Goal: Task Accomplishment & Management: Use online tool/utility

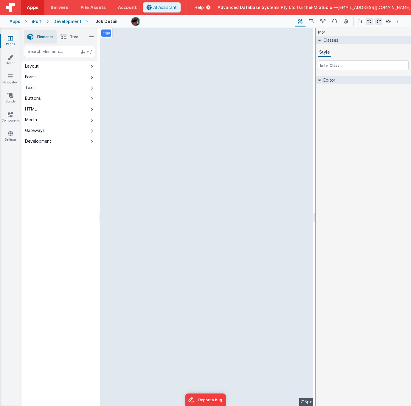
click at [65, 21] on div "Development" at bounding box center [67, 21] width 28 height 6
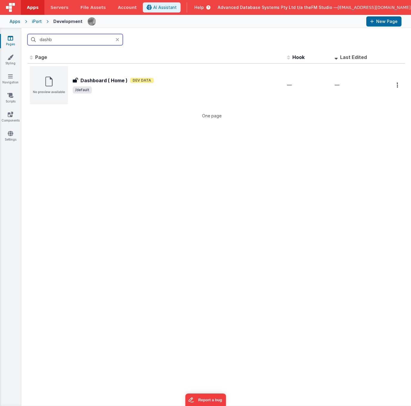
type input "dash"
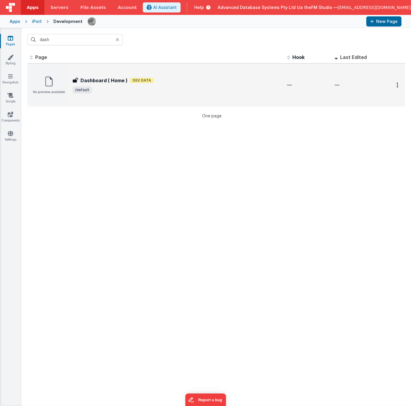
click at [99, 85] on div "Dashboard ( Home ) Dashboard ( Home ) Dev Data /default" at bounding box center [177, 85] width 209 height 17
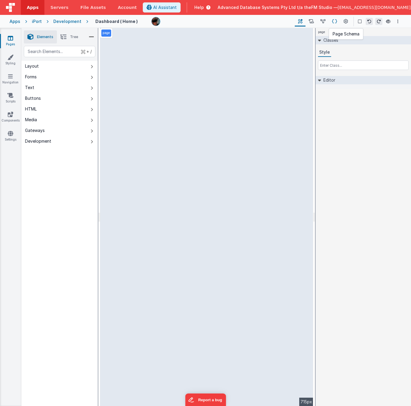
click at [333, 22] on icon at bounding box center [334, 21] width 5 height 6
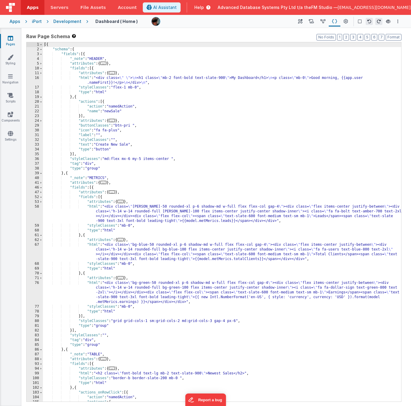
click at [345, 79] on div "[{ "schema" : { "fields" : [{ "_note" : "HEADER" , "attributes" : { ... } , "fi…" at bounding box center [222, 226] width 358 height 369
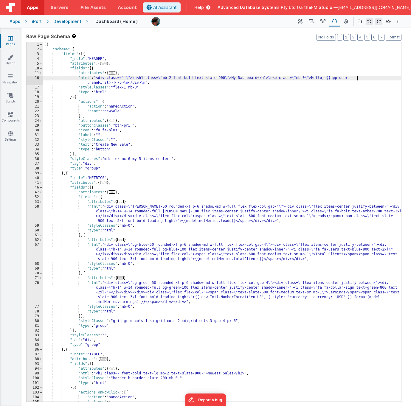
click at [87, 81] on div "[{ "schema" : { "fields" : [{ "_note" : "HEADER" , "attributes" : { ... } , "fi…" at bounding box center [222, 226] width 358 height 369
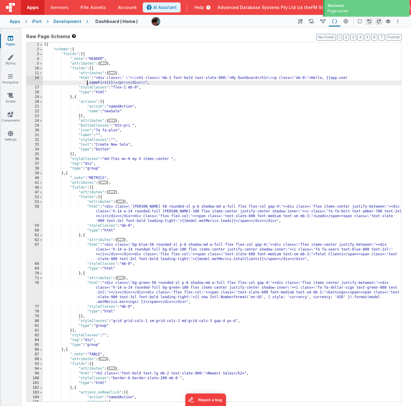
click at [29, 80] on div "16" at bounding box center [34, 81] width 16 height 10
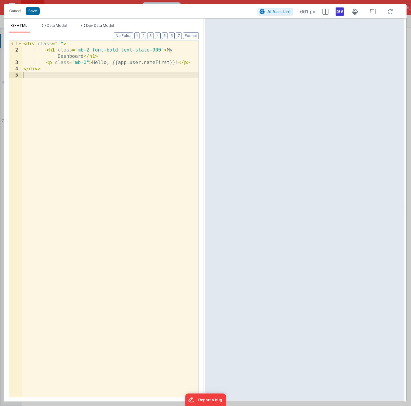
click at [45, 86] on div "< div class = " " > < h1 class = "mb-2 font-bold text-slate-900" > My Dashboard…" at bounding box center [110, 225] width 176 height 369
click at [43, 74] on div "< div class = " " > < h1 class = "mb-2 font-bold text-slate-900" > My Dashboard…" at bounding box center [110, 225] width 176 height 369
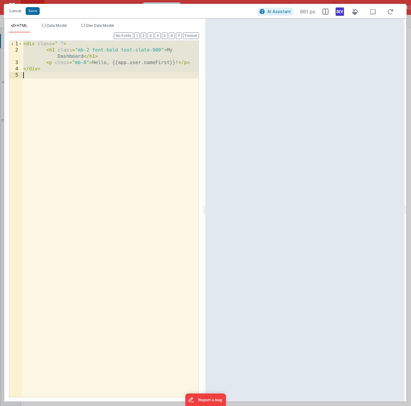
click at [61, 72] on div "< div class = " " > < h1 class = "mb-2 font-bold text-slate-900" > My Dashboard…" at bounding box center [110, 225] width 176 height 369
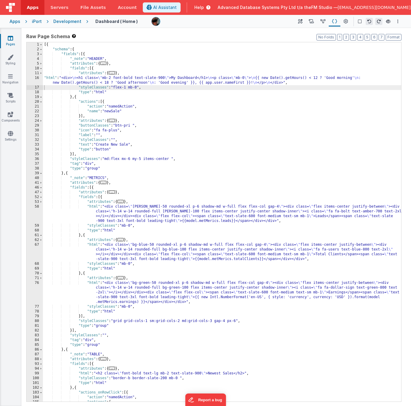
click at [181, 209] on div "[{ "schema" : { "fields" : [{ "_note" : "HEADER" , "attributes" : { ... } , "fi…" at bounding box center [222, 226] width 358 height 369
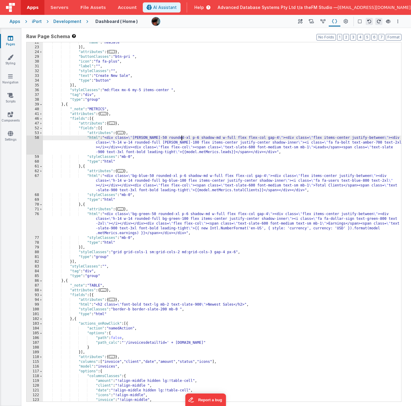
scroll to position [69, 0]
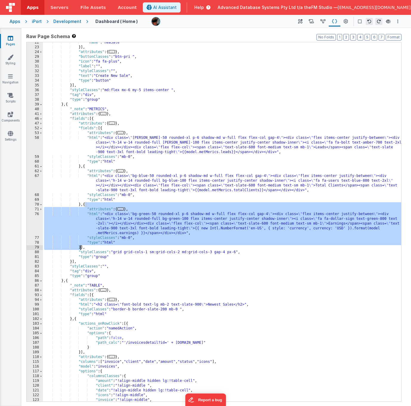
drag, startPoint x: 85, startPoint y: 205, endPoint x: 80, endPoint y: 248, distance: 43.1
click at [80, 248] on div ""name" : "newSale" }] , "attributes" : { ... } , "buttonClasses" : "btn-pri " ,…" at bounding box center [222, 224] width 358 height 369
drag, startPoint x: 80, startPoint y: 205, endPoint x: 80, endPoint y: 247, distance: 41.7
click at [80, 247] on div ""name" : "newSale" }] , "attributes" : { ... } , "buttonClasses" : "btn-pri " ,…" at bounding box center [222, 224] width 358 height 369
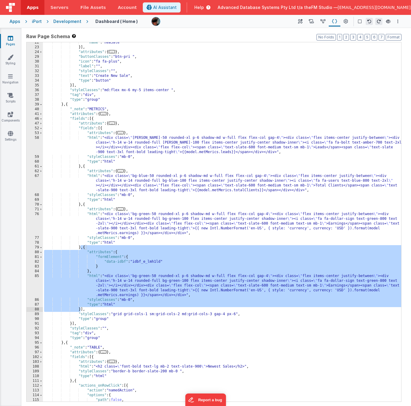
click at [156, 262] on div ""name" : "newSale" }] , "attributes" : { ... } , "buttonClasses" : "btn-pri " ,…" at bounding box center [222, 224] width 358 height 369
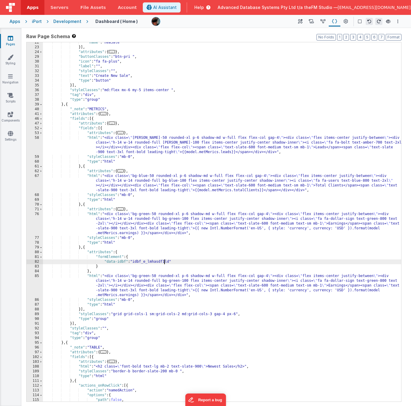
click at [205, 152] on div ""name" : "newSale" }] , "attributes" : { ... } , "buttonClasses" : "btn-pri " ,…" at bounding box center [222, 224] width 358 height 369
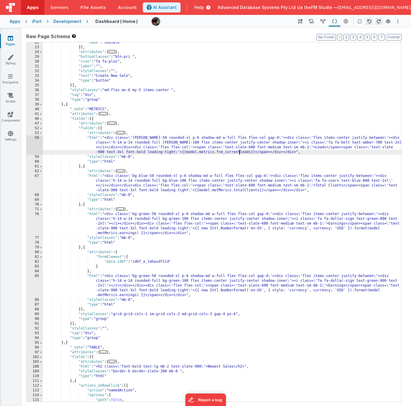
click at [207, 152] on div ""name" : "newSale" }] , "attributes" : { ... } , "buttonClasses" : "btn-pri " ,…" at bounding box center [222, 224] width 358 height 369
click at [250, 152] on div ""name" : "newSale" }] , "attributes" : { ... } , "buttonClasses" : "btn-pri " ,…" at bounding box center [222, 224] width 358 height 369
click at [215, 190] on div ""name" : "newSale" }] , "attributes" : { ... } , "buttonClasses" : "btn-pri " ,…" at bounding box center [222, 224] width 358 height 369
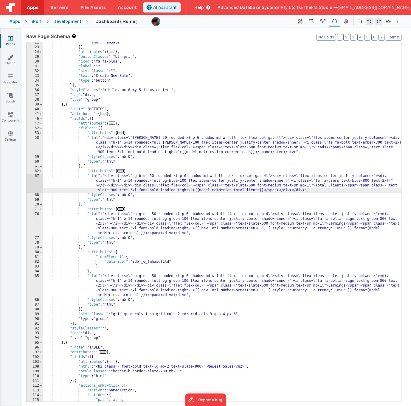
click at [215, 190] on div ""name" : "newSale" }] , "attributes" : { ... } , "buttonClasses" : "btn-pri " ,…" at bounding box center [222, 224] width 358 height 369
paste textarea
click at [229, 190] on div ""name" : "newSale" }] , "attributes" : { ... } , "buttonClasses" : "btn-pri " ,…" at bounding box center [222, 224] width 358 height 369
click at [199, 228] on div ""name" : "newSale" }] , "attributes" : { ... } , "buttonClasses" : "btn-pri " ,…" at bounding box center [222, 224] width 358 height 369
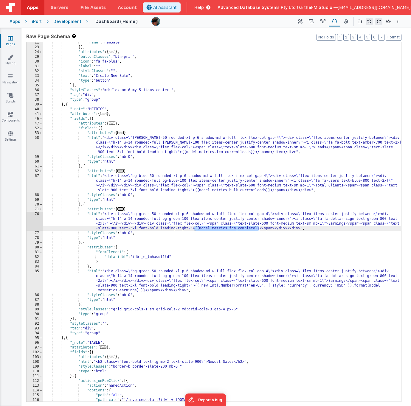
drag, startPoint x: 194, startPoint y: 229, endPoint x: 258, endPoint y: 227, distance: 64.3
click at [258, 227] on div ""name" : "newSale" }] , "attributes" : { ... } , "buttonClasses" : "btn-pri " ,…" at bounding box center [222, 224] width 358 height 369
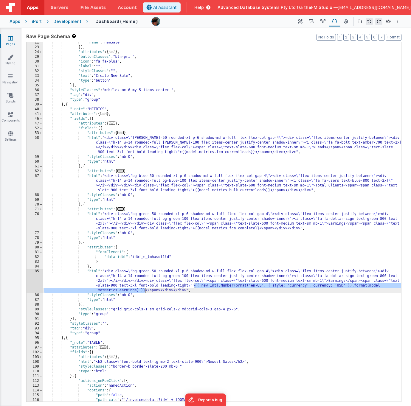
drag, startPoint x: 194, startPoint y: 286, endPoint x: 144, endPoint y: 291, distance: 50.3
click at [144, 291] on div ""name" : "newSale" }] , "attributes" : { ... } , "buttonClasses" : "btn-pri " ,…" at bounding box center [222, 224] width 358 height 369
paste textarea
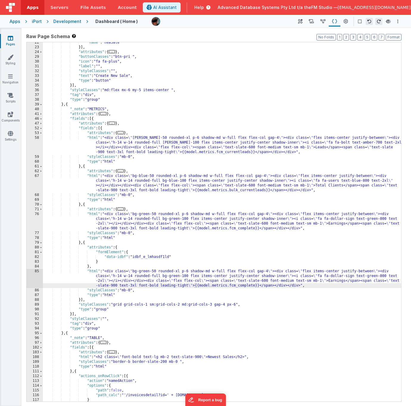
click at [229, 285] on div ""name" : "newSale" }] , "attributes" : { ... } , "buttonClasses" : "btn-pri " ,…" at bounding box center [222, 224] width 358 height 369
click at [239, 152] on div ""name" : "newSale" }] , "attributes" : { ... } , "buttonClasses" : "btn-pri " ,…" at bounding box center [222, 224] width 358 height 369
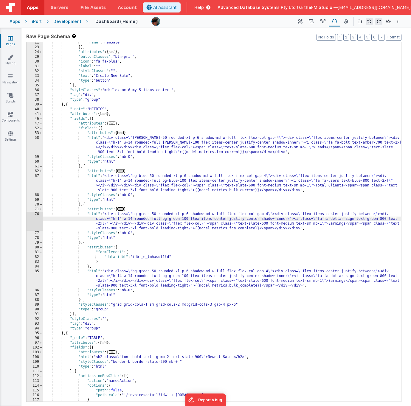
click at [319, 147] on div ""name" : "newSale" }] , "attributes" : { ... } , "buttonClasses" : "btn-pri " ,…" at bounding box center [222, 224] width 358 height 369
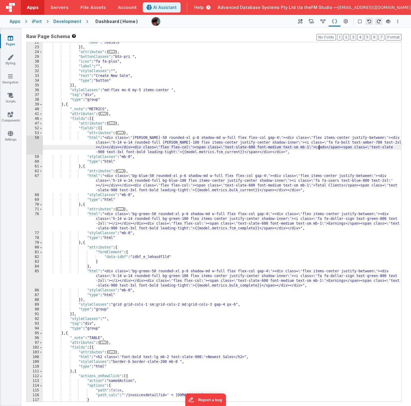
click at [319, 147] on div ""name" : "newSale" }] , "attributes" : { ... } , "buttonClasses" : "btn-pri " ,…" at bounding box center [222, 224] width 358 height 369
click at [231, 152] on div ""name" : "newSale" }] , "attributes" : { ... } , "buttonClasses" : "btn-pri " ,…" at bounding box center [222, 224] width 358 height 369
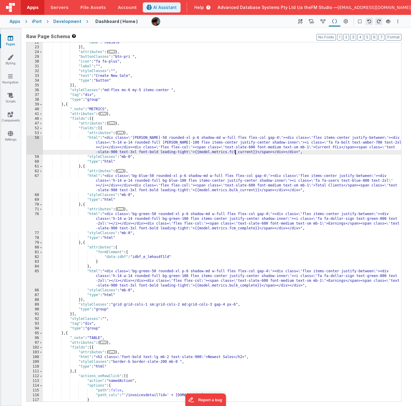
click at [318, 184] on div ""name" : "newSale" }] , "attributes" : { ... } , "buttonClasses" : "btn-pri " ,…" at bounding box center [222, 224] width 358 height 369
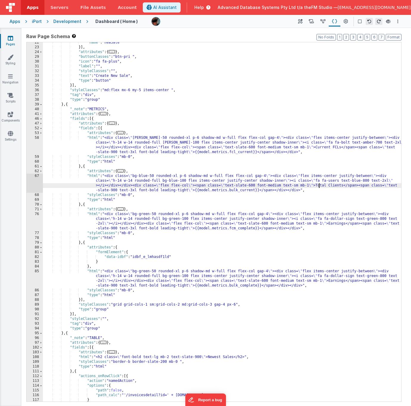
click at [318, 184] on div ""name" : "newSale" }] , "attributes" : { ... } , "buttonClasses" : "btn-pri " ,…" at bounding box center [222, 224] width 358 height 369
click at [331, 223] on div ""name" : "newSale" }] , "attributes" : { ... } , "buttonClasses" : "btn-pri " ,…" at bounding box center [222, 224] width 358 height 369
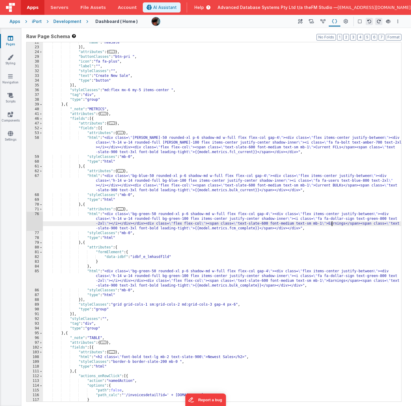
click at [331, 223] on div ""name" : "newSale" }] , "attributes" : { ... } , "buttonClasses" : "btn-pri " ,…" at bounding box center [222, 224] width 358 height 369
click at [333, 280] on div ""name" : "newSale" }] , "attributes" : { ... } , "buttonClasses" : "btn-pri " ,…" at bounding box center [222, 224] width 358 height 369
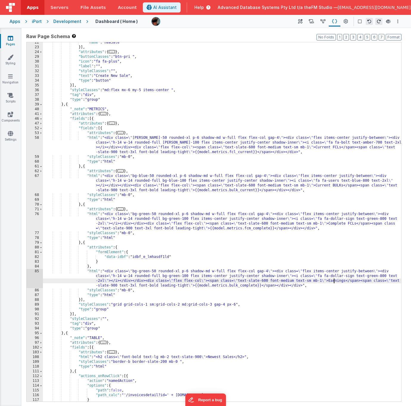
click at [333, 280] on div ""name" : "newSale" }] , "attributes" : { ... } , "buttonClasses" : "btn-pri " ,…" at bounding box center [222, 224] width 358 height 369
click at [160, 135] on div ""name" : "newSale" }] , "attributes" : { ... } , "buttonClasses" : "btn-pri " ,…" at bounding box center [222, 224] width 358 height 369
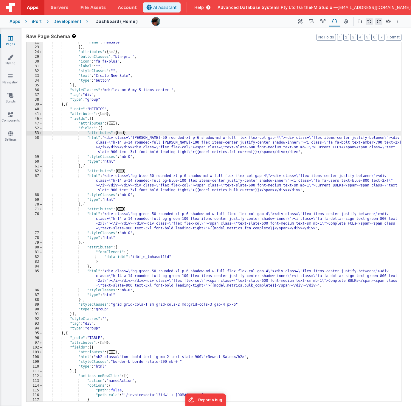
click at [165, 79] on div ""name" : "newSale" }] , "attributes" : { ... } , "buttonClasses" : "btn-pri " ,…" at bounding box center [222, 224] width 358 height 369
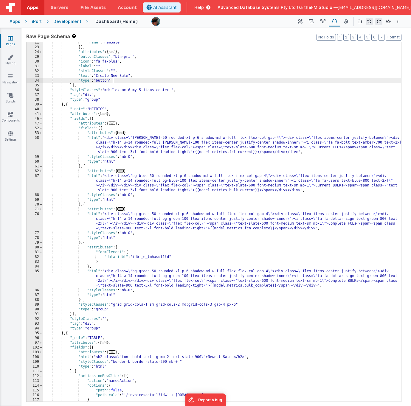
click at [177, 107] on div ""name" : "newSale" }] , "attributes" : { ... } , "buttonClasses" : "btn-pri " ,…" at bounding box center [222, 224] width 358 height 369
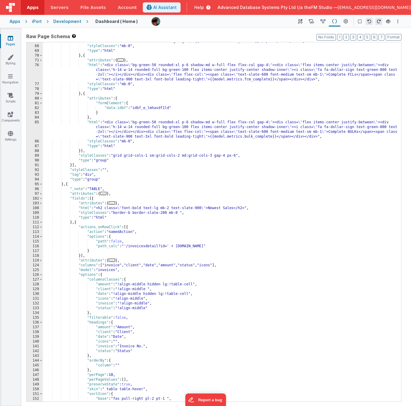
scroll to position [370, 0]
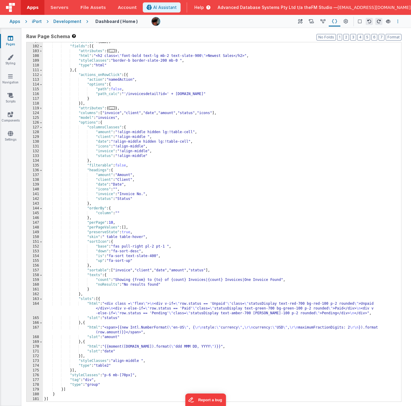
click at [397, 21] on icon "Options" at bounding box center [397, 21] width 1 height 4
click at [352, 32] on p "Save" at bounding box center [363, 33] width 38 height 6
click at [250, 79] on div ""attributes" : { ... } , "fields" : [{ "attributes" : { ... } , "html" : "<h2 c…" at bounding box center [222, 223] width 358 height 369
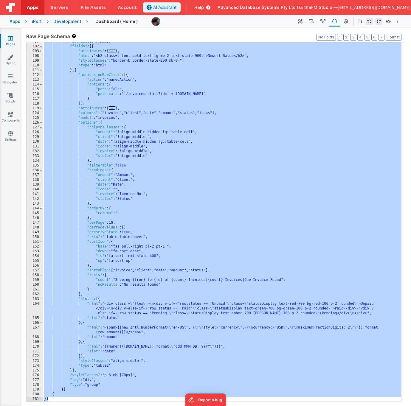
click at [9, 36] on icon at bounding box center [10, 38] width 5 height 6
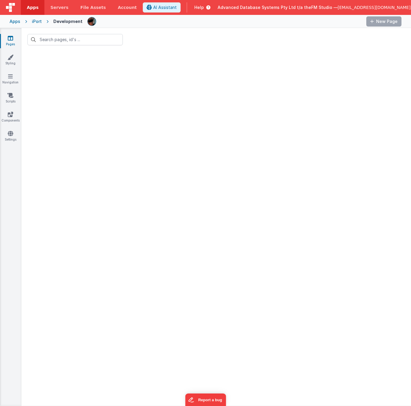
type input "dash"
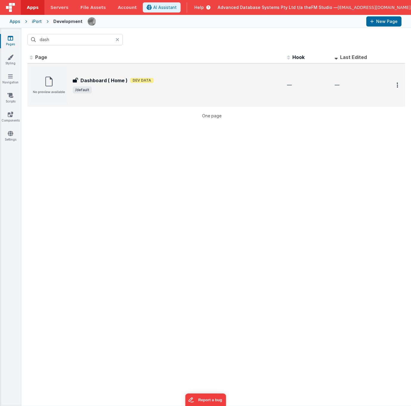
click at [105, 81] on h3 "Dashboard ( Home )" at bounding box center [103, 80] width 47 height 7
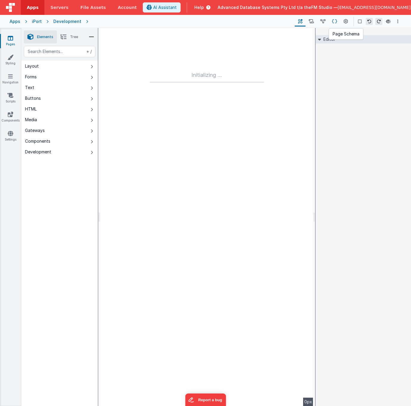
click at [336, 21] on icon at bounding box center [334, 21] width 5 height 6
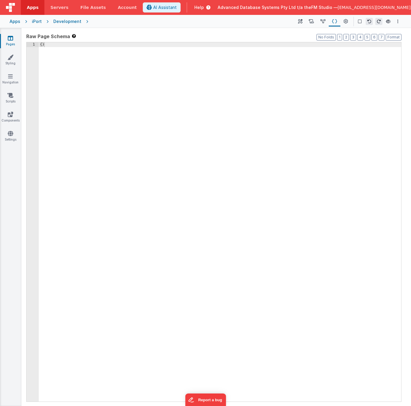
click at [10, 39] on icon at bounding box center [10, 38] width 5 height 6
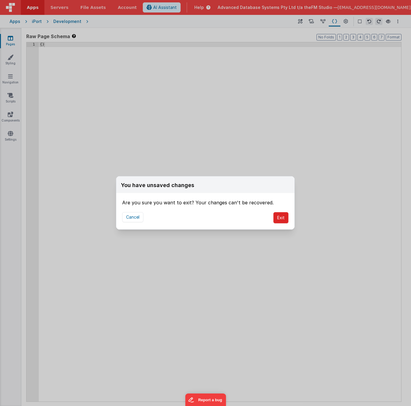
click at [277, 216] on button "Exit" at bounding box center [280, 217] width 15 height 11
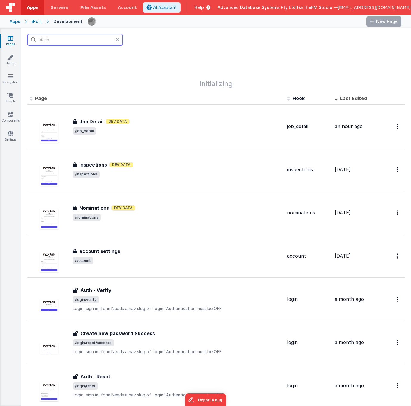
click at [79, 40] on input "dash" at bounding box center [74, 39] width 95 height 11
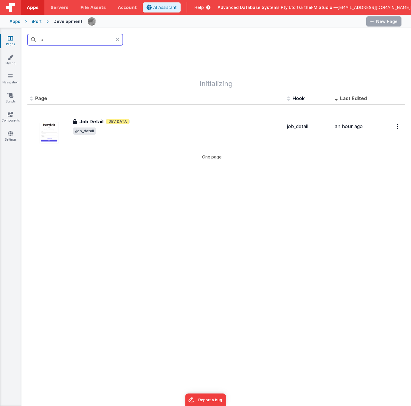
type input "j"
type input "dash"
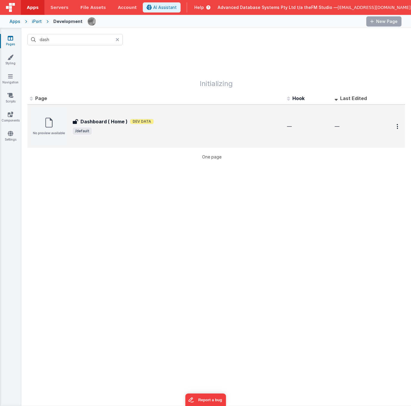
click at [96, 123] on h3 "Dashboard ( Home )" at bounding box center [103, 121] width 47 height 7
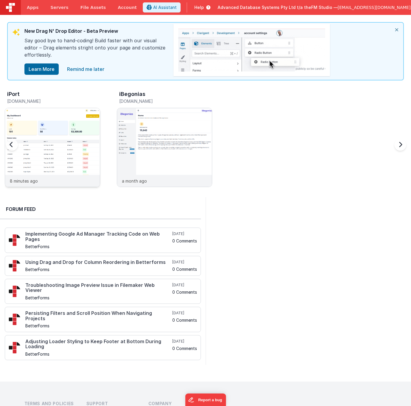
click at [65, 127] on img at bounding box center [52, 155] width 95 height 95
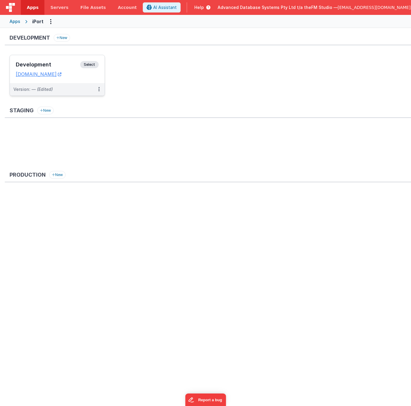
click at [46, 64] on h3 "Development" at bounding box center [48, 65] width 64 height 6
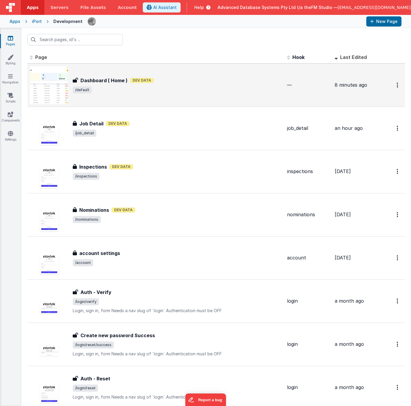
click at [119, 85] on div "Dashboard ( Home ) Dashboard ( Home ) Dev Data /default" at bounding box center [177, 85] width 209 height 17
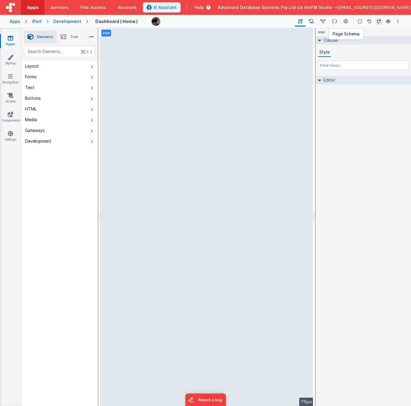
click at [335, 21] on icon at bounding box center [334, 21] width 5 height 6
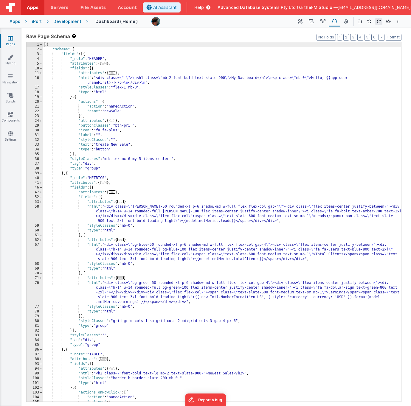
click at [232, 152] on div "[{ "schema" : { "fields" : [{ "_note" : "HEADER" , "attributes" : { ... } , "fi…" at bounding box center [222, 226] width 358 height 369
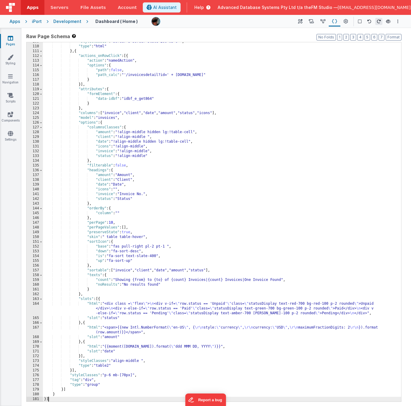
scroll to position [579, 0]
click at [323, 21] on icon at bounding box center [322, 21] width 5 height 6
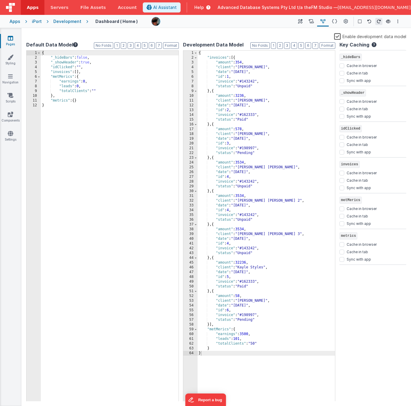
click at [59, 77] on div "{ "_hideBars" : false , "_showHeader" : true , "idClicked" : "" , "invoices" : …" at bounding box center [110, 231] width 138 height 360
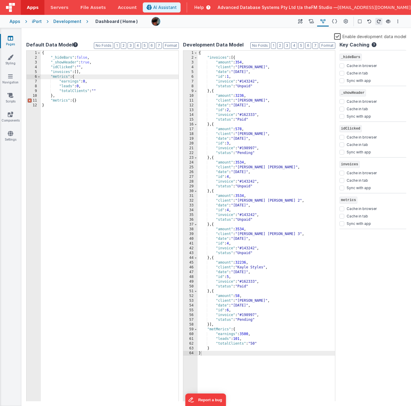
click at [67, 82] on div "{ "_hideBars" : false , "_showHeader" : true , "idClicked" : "" , "invoices" : …" at bounding box center [110, 231] width 138 height 360
click at [66, 87] on div "{ "_hideBars" : false , "_showHeader" : true , "idClicked" : "" , "invoices" : …" at bounding box center [110, 231] width 138 height 360
click at [68, 92] on div "{ "_hideBars" : false , "_showHeader" : true , "idClicked" : "" , "invoices" : …" at bounding box center [110, 231] width 138 height 360
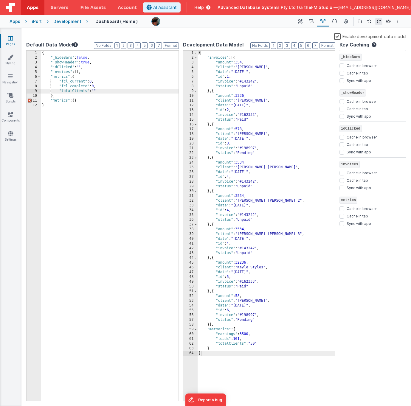
click at [68, 92] on div "{ "_hideBars" : false , "_showHeader" : true , "idClicked" : "" , "invoices" : …" at bounding box center [110, 231] width 138 height 360
click at [93, 91] on div "{ "_hideBars" : false , "_showHeader" : true , "idClicked" : "" , "invoices" : …" at bounding box center [110, 231] width 138 height 360
paste textarea
click at [105, 97] on div "{ "_hideBars" : false , "_showHeader" : true , "idClicked" : "" , "invoices" : …" at bounding box center [110, 231] width 138 height 360
drag, startPoint x: 85, startPoint y: 73, endPoint x: 38, endPoint y: 74, distance: 47.3
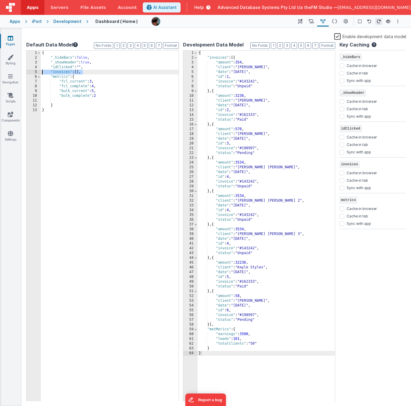
click at [38, 74] on div "1 2 3 4 5 6 7 8 9 10 11 12 13 { "_hideBars" : false , "_showHeader" : true , "i…" at bounding box center [102, 225] width 152 height 351
click at [333, 21] on icon at bounding box center [334, 21] width 5 height 6
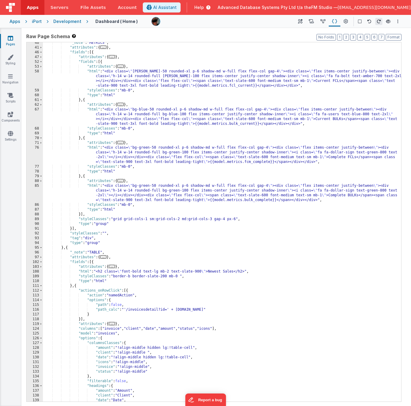
scroll to position [135, 0]
click at [189, 157] on div ""_note" : "METRICS" , "attributes" : { ... } , "fields" : [{ "attributes" : { .…" at bounding box center [222, 224] width 358 height 369
click at [247, 161] on div ""_note" : "METRICS" , "attributes" : { ... } , "fields" : [{ "attributes" : { .…" at bounding box center [222, 224] width 358 height 369
click at [322, 22] on icon at bounding box center [322, 21] width 5 height 6
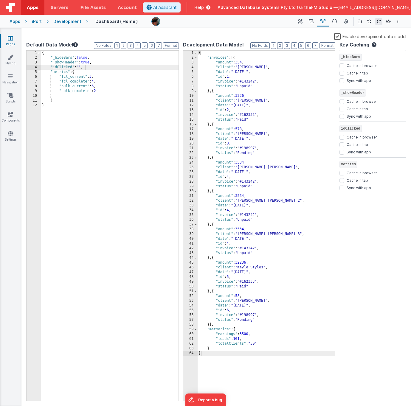
click at [335, 21] on icon at bounding box center [334, 21] width 5 height 6
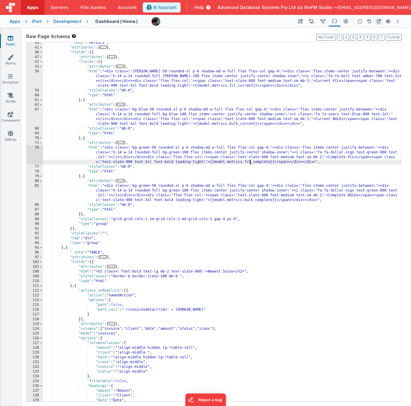
click at [171, 135] on div ""_note" : "METRICS" , "attributes" : { ... } , "fields" : [{ "attributes" : { .…" at bounding box center [222, 224] width 358 height 369
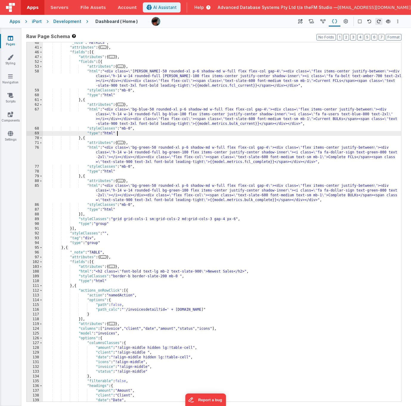
click at [169, 117] on div ""_note" : "METRICS" , "attributes" : { ... } , "fields" : [{ "attributes" : { .…" at bounding box center [222, 224] width 358 height 369
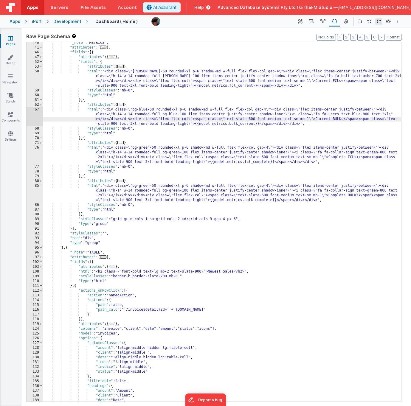
click at [169, 77] on div ""_note" : "METRICS" , "attributes" : { ... } , "fields" : [{ "attributes" : { .…" at bounding box center [222, 224] width 358 height 369
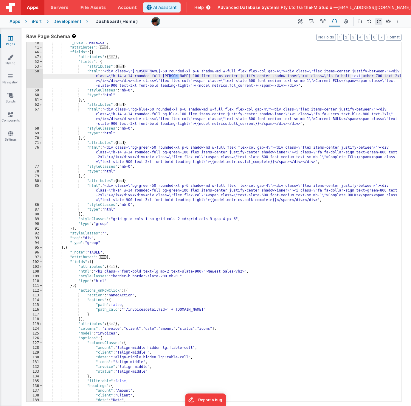
click at [174, 151] on div ""_note" : "METRICS" , "attributes" : { ... } , "fields" : [{ "attributes" : { .…" at bounding box center [222, 224] width 358 height 369
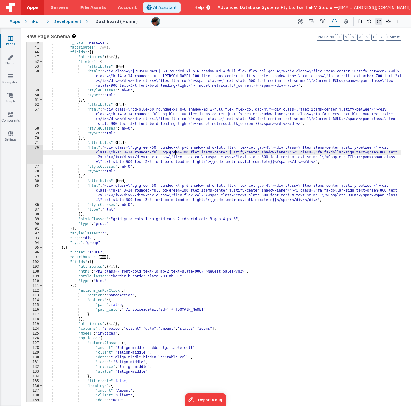
click at [174, 151] on div ""_note" : "METRICS" , "attributes" : { ... } , "fields" : [{ "attributes" : { .…" at bounding box center [222, 224] width 358 height 369
click at [370, 152] on div ""_note" : "METRICS" , "attributes" : { ... } , "fields" : [{ "attributes" : { .…" at bounding box center [222, 224] width 358 height 369
click at [144, 109] on div ""_note" : "METRICS" , "attributes" : { ... } , "fields" : [{ "attributes" : { .…" at bounding box center [222, 224] width 358 height 369
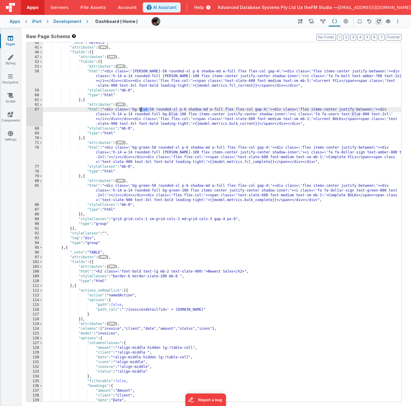
click at [145, 185] on div ""_note" : "METRICS" , "attributes" : { ... } , "fields" : [{ "attributes" : { .…" at bounding box center [222, 224] width 358 height 369
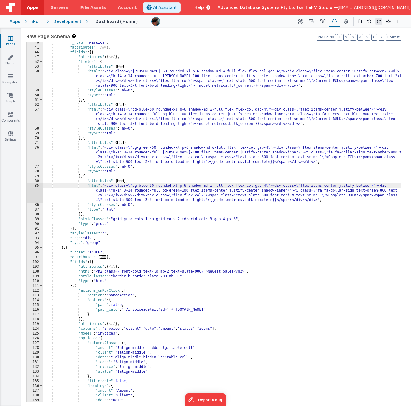
click at [173, 191] on div ""_note" : "METRICS" , "attributes" : { ... } , "fields" : [{ "attributes" : { .…" at bounding box center [222, 224] width 358 height 369
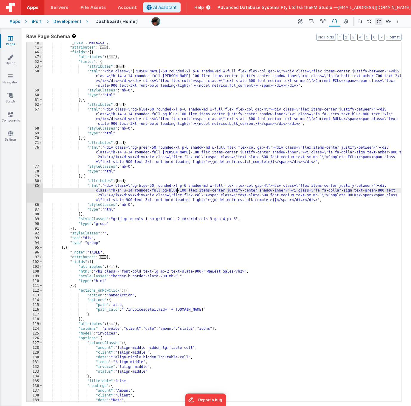
click at [370, 190] on div ""_note" : "METRICS" , "attributes" : { ... } , "fields" : [{ "attributes" : { .…" at bounding box center [222, 224] width 358 height 369
click at [147, 69] on div ""_note" : "METRICS" , "attributes" : { ... } , "fields" : [{ "attributes" : { .…" at bounding box center [222, 224] width 358 height 369
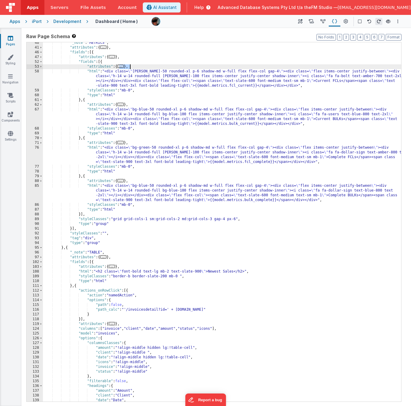
click at [146, 71] on div ""_note" : "METRICS" , "attributes" : { ... } , "fields" : [{ "attributes" : { .…" at bounding box center [222, 224] width 358 height 369
click at [144, 148] on div ""_note" : "METRICS" , "attributes" : { ... } , "fields" : [{ "attributes" : { .…" at bounding box center [222, 224] width 358 height 369
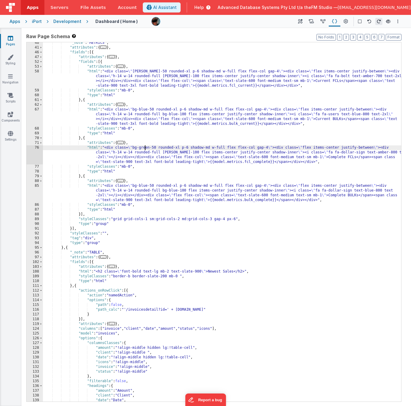
click at [144, 148] on div ""_note" : "METRICS" , "attributes" : { ... } , "fields" : [{ "attributes" : { .…" at bounding box center [222, 224] width 358 height 369
click at [208, 101] on div ""_note" : "METRICS" , "attributes" : { ... } , "fields" : [{ "attributes" : { .…" at bounding box center [222, 224] width 358 height 369
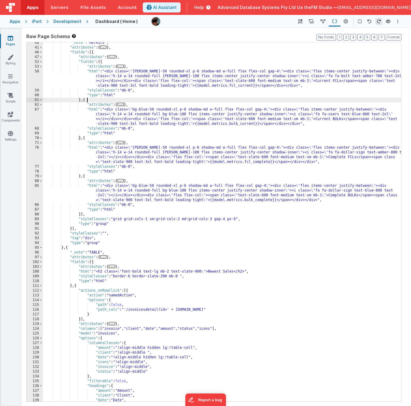
click at [35, 77] on div "58" at bounding box center [34, 78] width 16 height 19
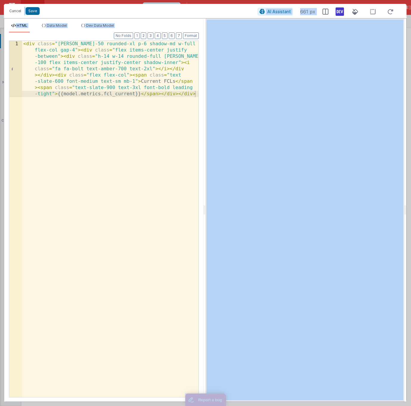
click at [93, 78] on div "< div class = "[PERSON_NAME]-50 rounded-xl p-6 shadow-md w-full flex flex-col g…" at bounding box center [110, 275] width 176 height 469
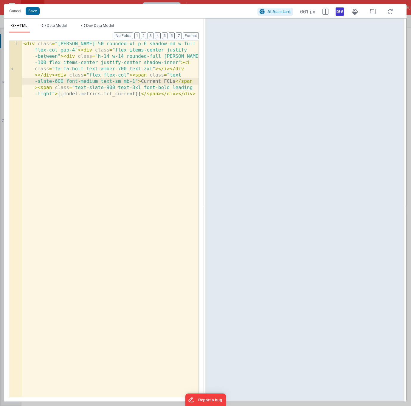
click at [93, 78] on div "< div class = "[PERSON_NAME]-50 rounded-xl p-6 shadow-md w-full flex flex-col g…" at bounding box center [110, 275] width 176 height 469
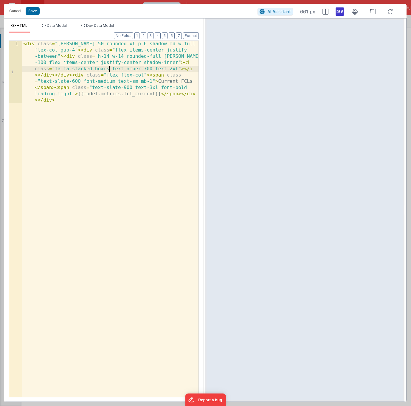
click at [83, 70] on div "< div class = "[PERSON_NAME]-50 rounded-xl p-6 shadow-md w-full flex flex-col g…" at bounding box center [110, 281] width 176 height 481
click at [72, 69] on div "< div class = "[PERSON_NAME]-50 rounded-xl p-6 shadow-md w-full flex flex-col g…" at bounding box center [110, 275] width 176 height 469
click at [33, 10] on button "Save" at bounding box center [33, 11] width 14 height 8
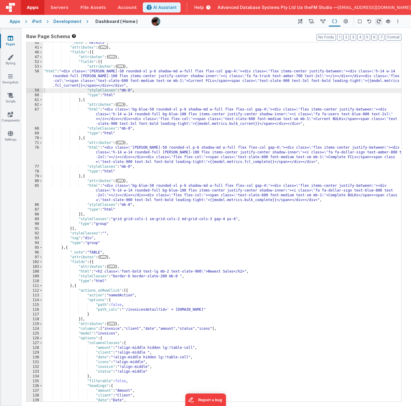
click at [161, 115] on div ""_note" : "METRICS" , "attributes" : { ... } , "fields" : [{ "attributes" : { .…" at bounding box center [222, 224] width 358 height 369
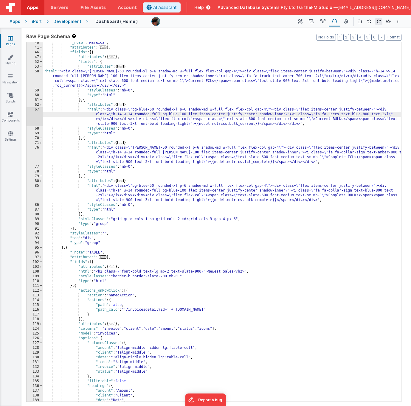
click at [327, 114] on div ""_note" : "METRICS" , "attributes" : { ... } , "fields" : [{ "attributes" : { .…" at bounding box center [222, 224] width 358 height 369
click at [330, 151] on div ""_note" : "METRICS" , "attributes" : { ... } , "fields" : [{ "attributes" : { .…" at bounding box center [222, 224] width 358 height 369
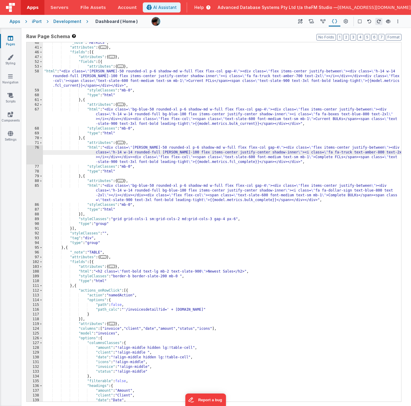
click at [329, 191] on div ""_note" : "METRICS" , "attributes" : { ... } , "fields" : [{ "attributes" : { .…" at bounding box center [222, 224] width 358 height 369
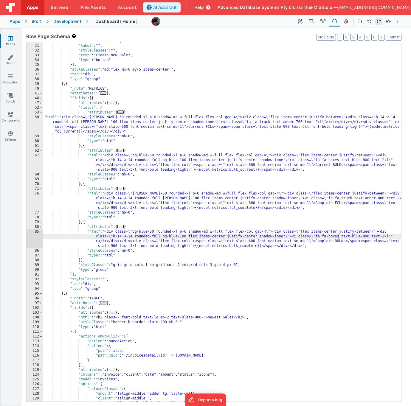
scroll to position [89, 0]
click at [114, 103] on span "..." at bounding box center [112, 102] width 7 height 3
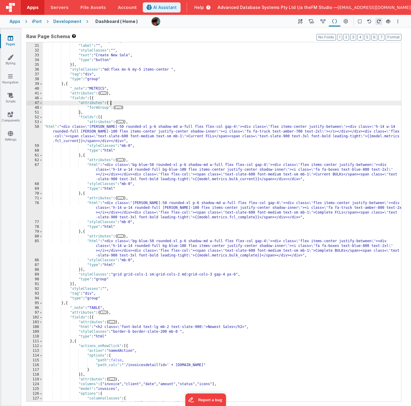
click at [120, 107] on span "..." at bounding box center [118, 107] width 7 height 3
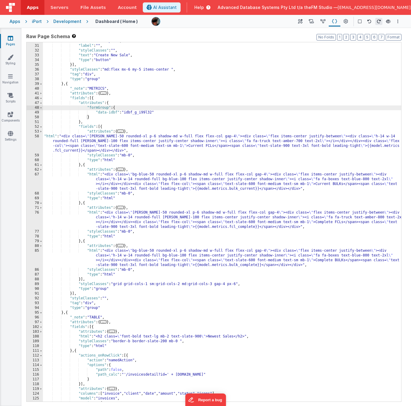
click at [122, 132] on span "..." at bounding box center [120, 131] width 7 height 3
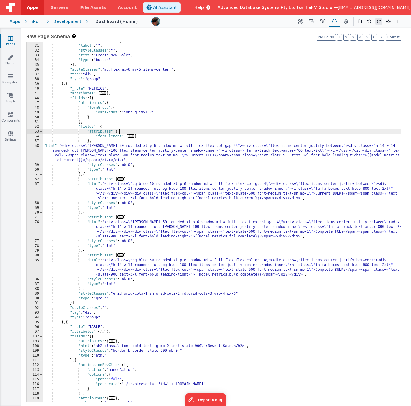
click at [134, 137] on span "..." at bounding box center [131, 135] width 7 height 3
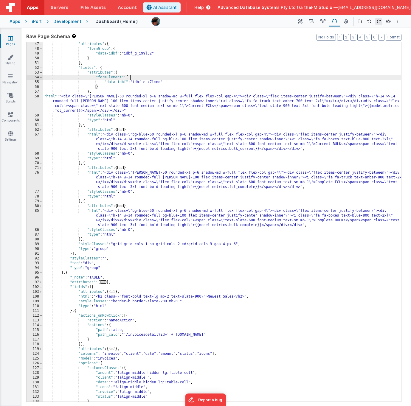
scroll to position [149, 0]
click at [211, 242] on div ""attributes" : { "formGroup" : { "data-idbf" : "idbf_g_i99l32" } } , "fields" :…" at bounding box center [222, 225] width 358 height 369
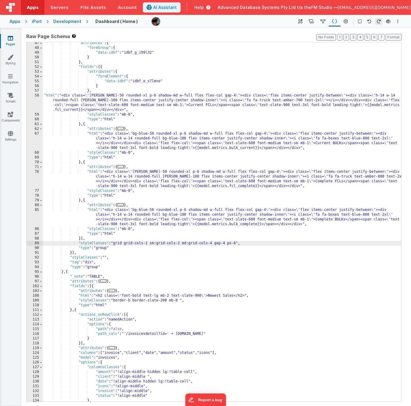
click at [210, 243] on div ""attributes" : { "formGroup" : { "data-idbf" : "idbf_g_i99l32" } } , "fields" :…" at bounding box center [222, 225] width 358 height 369
click at [126, 244] on div ""attributes" : { "formGroup" : { "data-idbf" : "idbf_g_i99l32" } } , "fields" :…" at bounding box center [222, 225] width 358 height 369
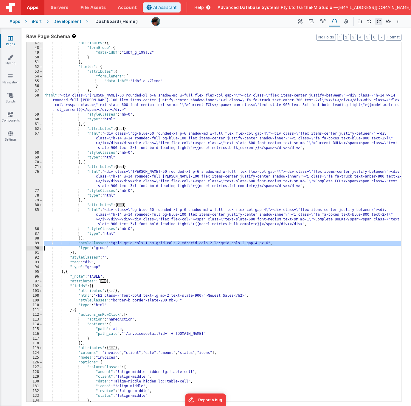
click at [243, 243] on div ""attributes" : { "formGroup" : { "data-idbf" : "idbf_g_i99l32" } } , "fields" :…" at bounding box center [222, 225] width 358 height 369
drag, startPoint x: 269, startPoint y: 242, endPoint x: 115, endPoint y: 243, distance: 153.6
click at [115, 243] on div ""attributes" : { "formGroup" : { "data-idbf" : "idbf_g_i99l32" } } , "fields" :…" at bounding box center [222, 225] width 358 height 369
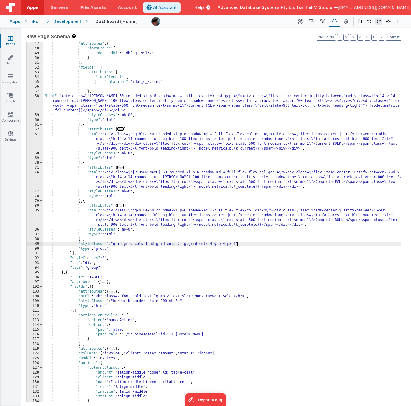
scroll to position [0, 0]
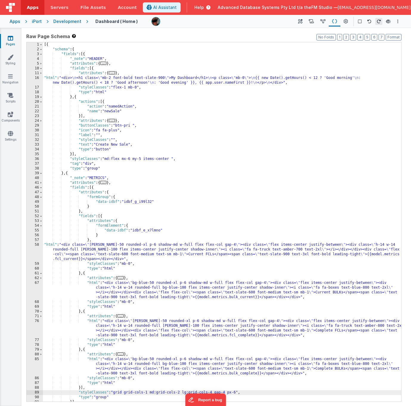
click at [116, 144] on div "[{ "schema" : { "fields" : [{ "_note" : "HEADER" , "attributes" : { ... } , "fi…" at bounding box center [222, 226] width 358 height 369
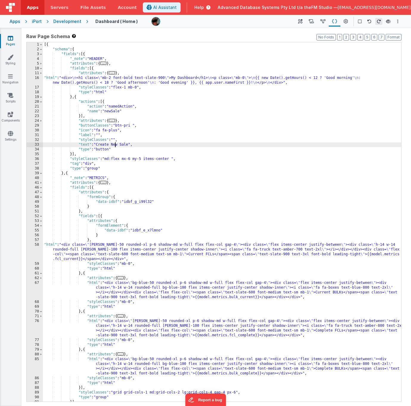
click at [116, 144] on div "[{ "schema" : { "fields" : [{ "_note" : "HEADER" , "attributes" : { ... } , "fi…" at bounding box center [222, 226] width 358 height 369
click at [100, 145] on div "[{ "schema" : { "fields" : [{ "_note" : "HEADER" , "attributes" : { ... } , "fi…" at bounding box center [222, 226] width 358 height 369
click at [346, 21] on icon at bounding box center [345, 21] width 4 height 6
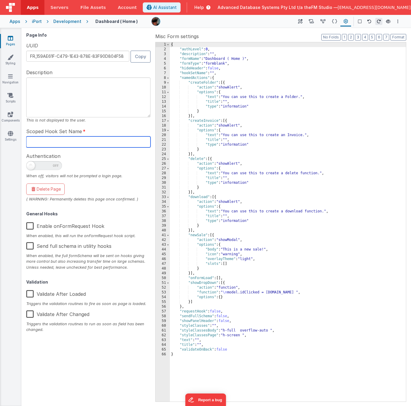
click at [75, 143] on input "text" at bounding box center [88, 141] width 124 height 11
type input "dashboard"
click at [46, 164] on span at bounding box center [44, 165] width 36 height 9
click at [31, 164] on input "checkbox" at bounding box center [28, 164] width 5 height 5
checkbox input "true"
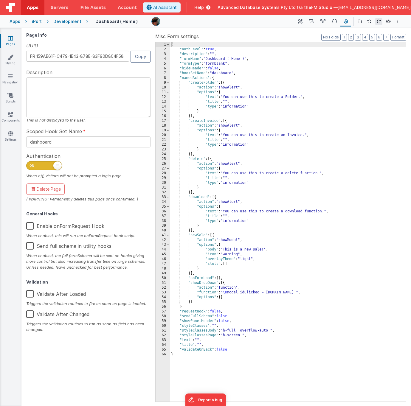
click at [28, 226] on label "Enable onFormRequest Hook" at bounding box center [65, 225] width 78 height 13
click at [0, 0] on input "Enable onFormRequest Hook" at bounding box center [0, 0] width 0 height 0
click at [334, 22] on icon at bounding box center [334, 21] width 5 height 6
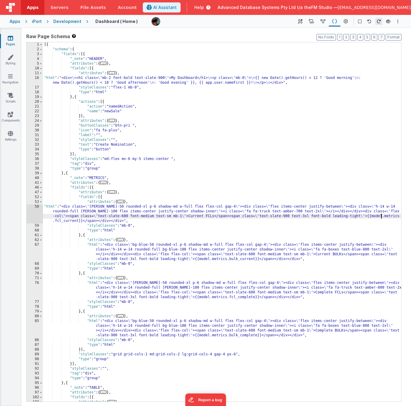
click at [382, 217] on div "[{ "schema" : { "fields" : [{ "_note" : "HEADER" , "attributes" : { ... } , "fi…" at bounding box center [222, 226] width 358 height 369
click at [375, 217] on div "[{ "schema" : { "fields" : [{ "_note" : "HEADER" , "attributes" : { ... } , "fi…" at bounding box center [222, 226] width 358 height 369
click at [200, 259] on div "[{ "schema" : { "fields" : [{ "_note" : "HEADER" , "attributes" : { ... } , "fi…" at bounding box center [222, 226] width 358 height 369
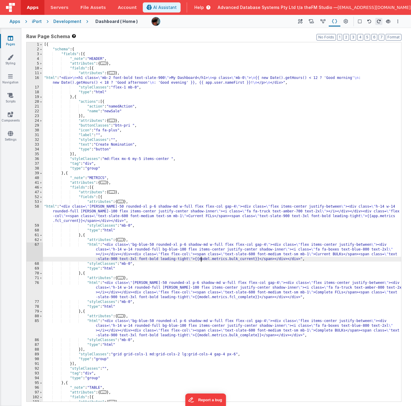
click at [200, 259] on div "[{ "schema" : { "fields" : [{ "_note" : "HEADER" , "attributes" : { ... } , "fi…" at bounding box center [222, 226] width 358 height 369
click at [203, 296] on div "[{ "schema" : { "fields" : [{ "_note" : "HEADER" , "attributes" : { ... } , "fi…" at bounding box center [222, 226] width 358 height 369
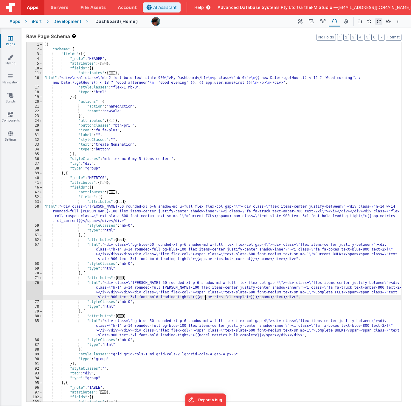
click at [202, 335] on div "[{ "schema" : { "fields" : [{ "_note" : "HEADER" , "attributes" : { ... } , "fi…" at bounding box center [222, 226] width 358 height 369
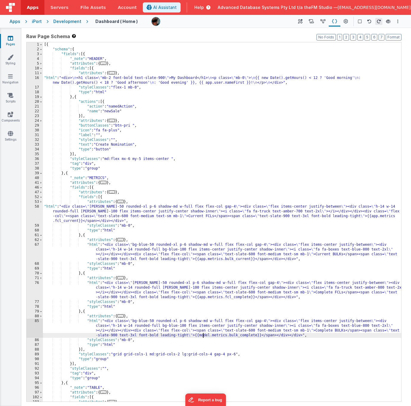
click at [202, 335] on div "[{ "schema" : { "fields" : [{ "_note" : "HEADER" , "attributes" : { ... } , "fi…" at bounding box center [222, 226] width 358 height 369
click at [263, 160] on div "[{ "schema" : { "fields" : [{ "_note" : "HEADER" , "attributes" : { ... } , "fi…" at bounding box center [222, 226] width 358 height 369
